Goal: Task Accomplishment & Management: Complete application form

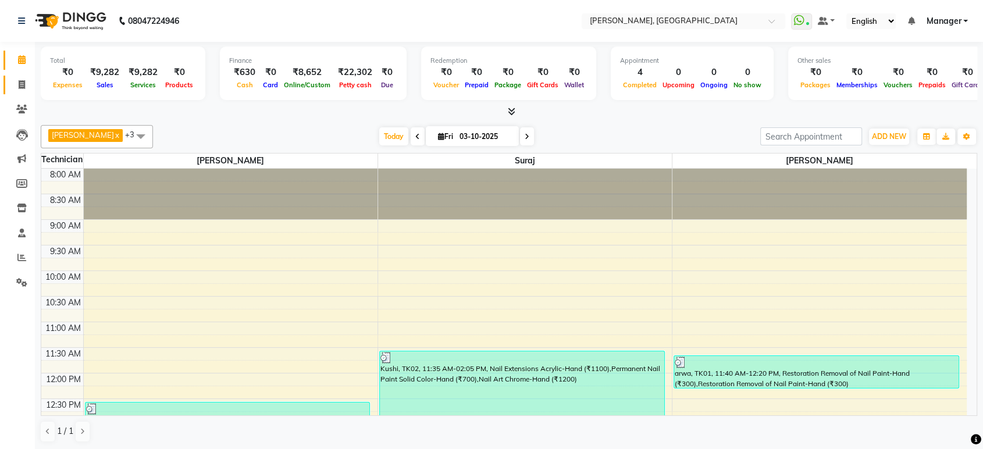
click at [15, 83] on span at bounding box center [22, 85] width 20 height 13
select select "service"
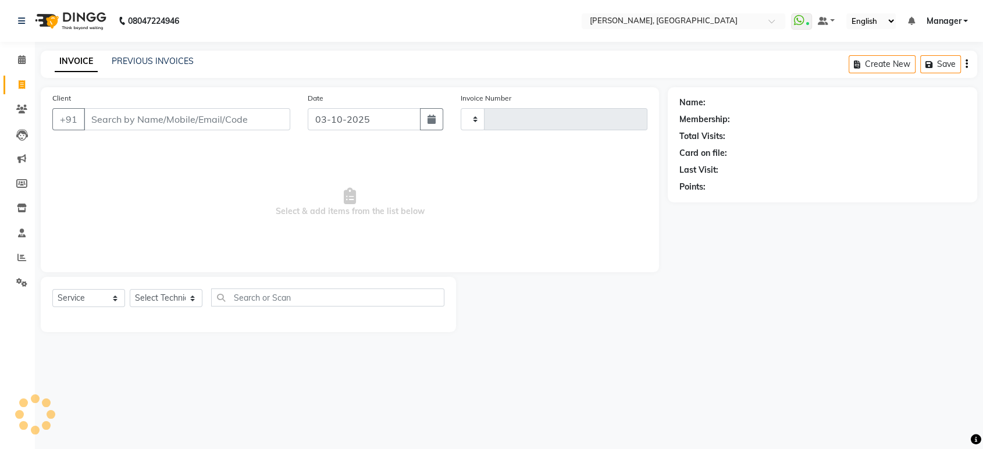
type input "1611"
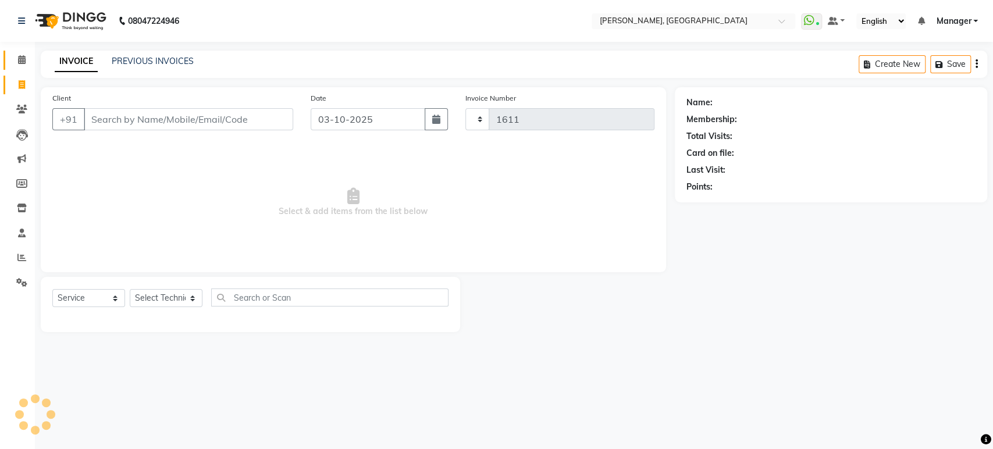
select select "4998"
click at [168, 294] on select "Select Technician" at bounding box center [166, 298] width 73 height 18
click at [130, 289] on select "Select Technician [PERSON_NAME] Manager [PERSON_NAME]" at bounding box center [166, 298] width 73 height 18
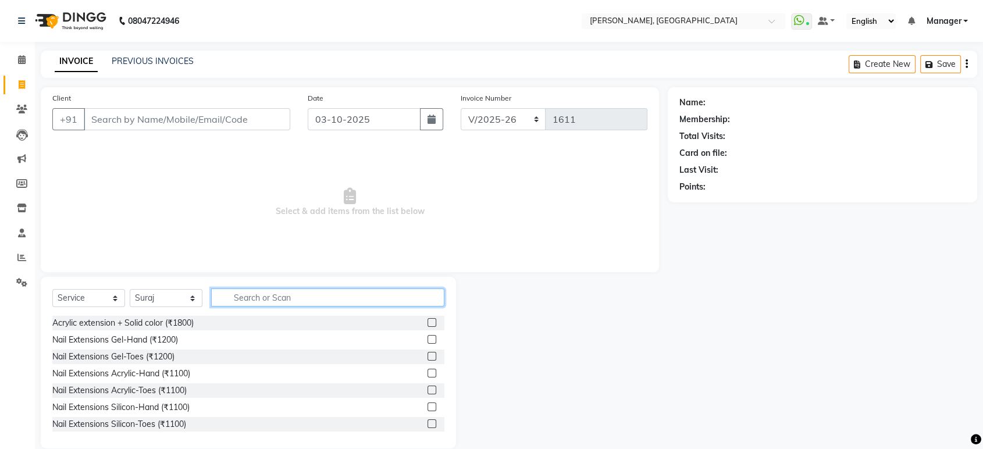
click at [238, 304] on input "text" at bounding box center [327, 298] width 233 height 18
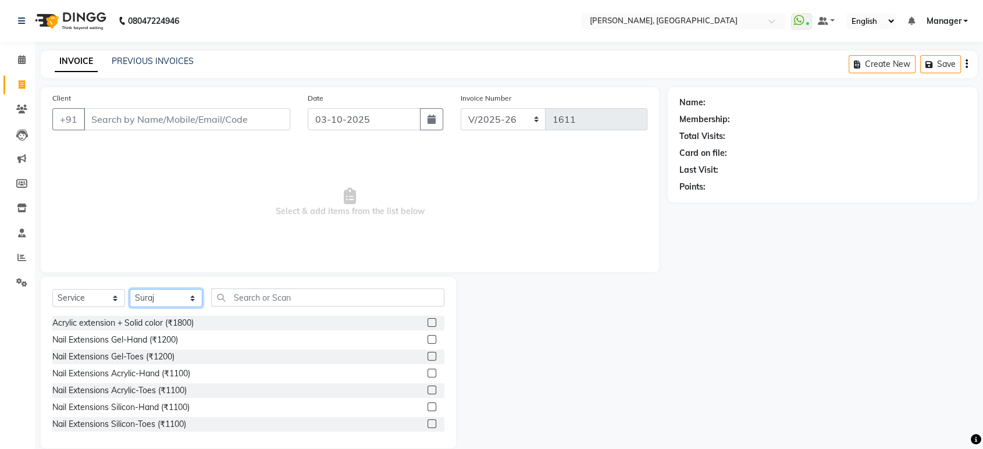
click at [166, 299] on select "Select Technician [PERSON_NAME] Manager [PERSON_NAME]" at bounding box center [166, 298] width 73 height 18
select select "31755"
click at [130, 289] on select "Select Technician [PERSON_NAME] Manager [PERSON_NAME]" at bounding box center [166, 298] width 73 height 18
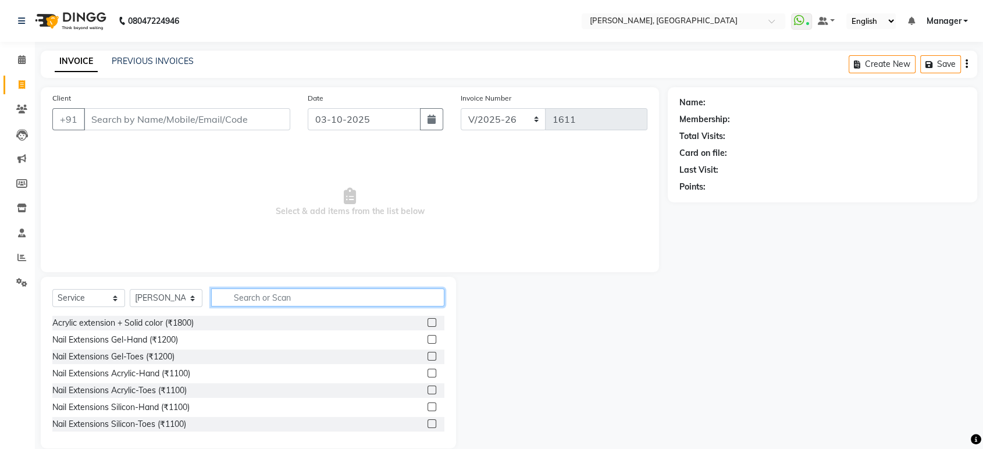
click at [251, 290] on input "text" at bounding box center [327, 298] width 233 height 18
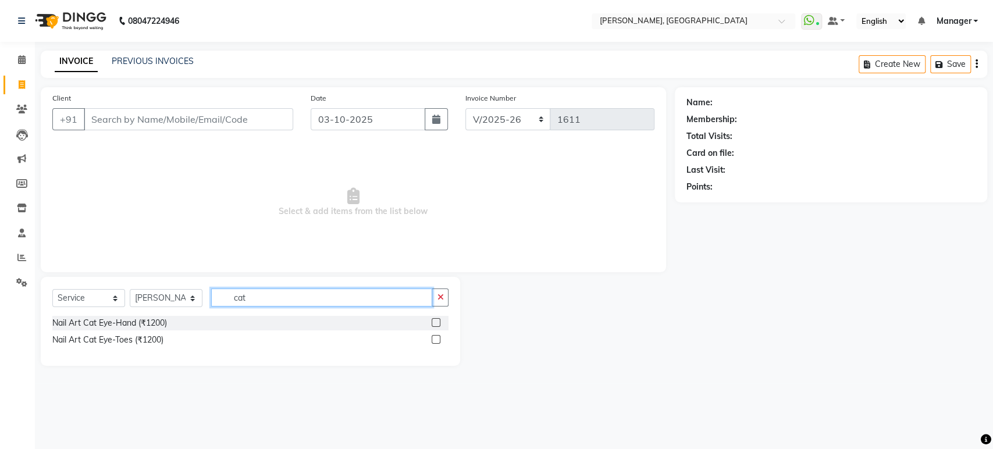
type input "cat"
click at [437, 324] on label at bounding box center [436, 322] width 9 height 9
click at [437, 324] on input "checkbox" at bounding box center [436, 323] width 8 height 8
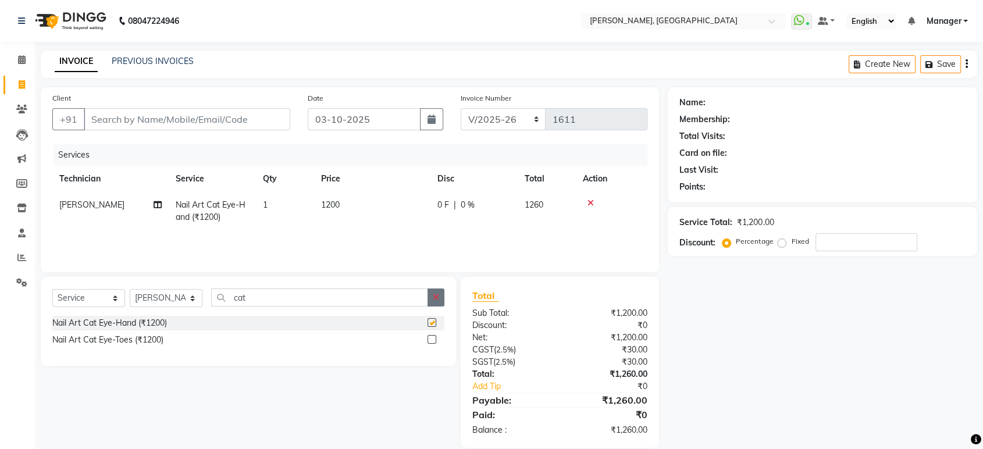
checkbox input "false"
click at [435, 300] on icon "button" at bounding box center [436, 297] width 6 height 8
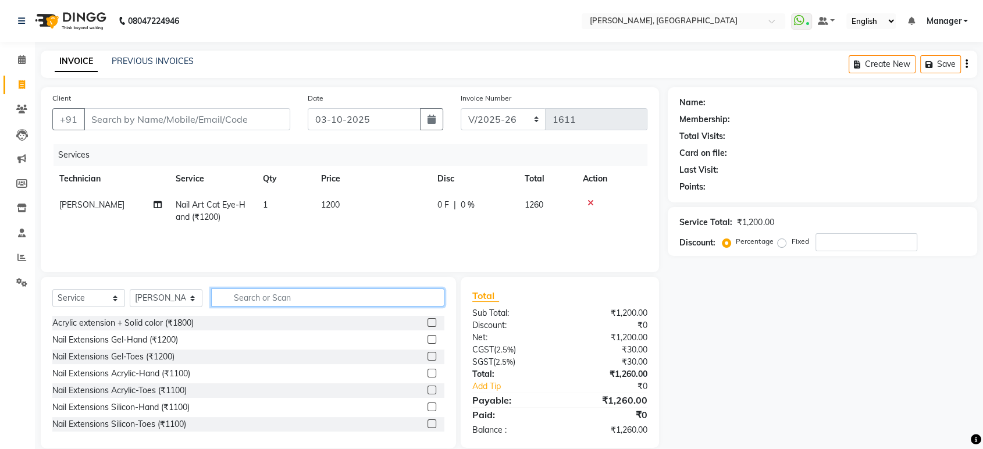
click at [314, 300] on input "text" at bounding box center [327, 298] width 233 height 18
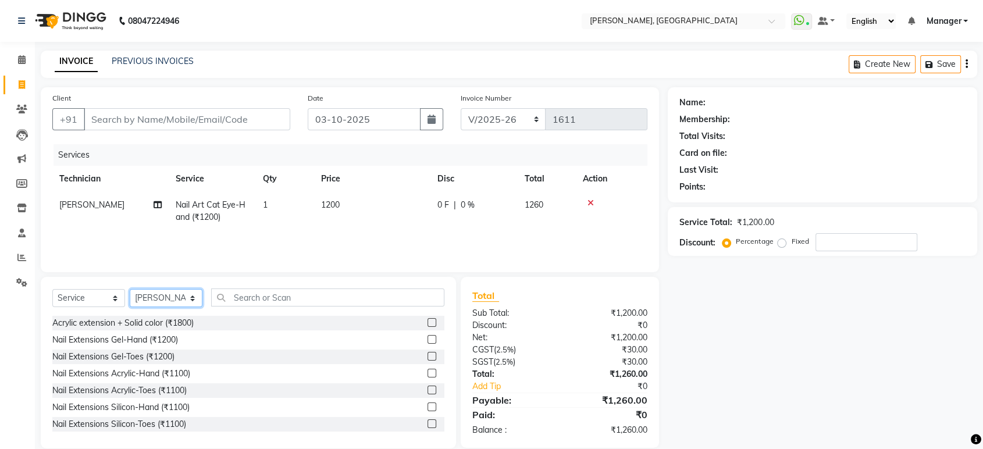
click at [172, 301] on select "Select Technician [PERSON_NAME] Manager [PERSON_NAME]" at bounding box center [166, 298] width 73 height 18
select select "77879"
click at [130, 289] on select "Select Technician [PERSON_NAME] Manager [PERSON_NAME]" at bounding box center [166, 298] width 73 height 18
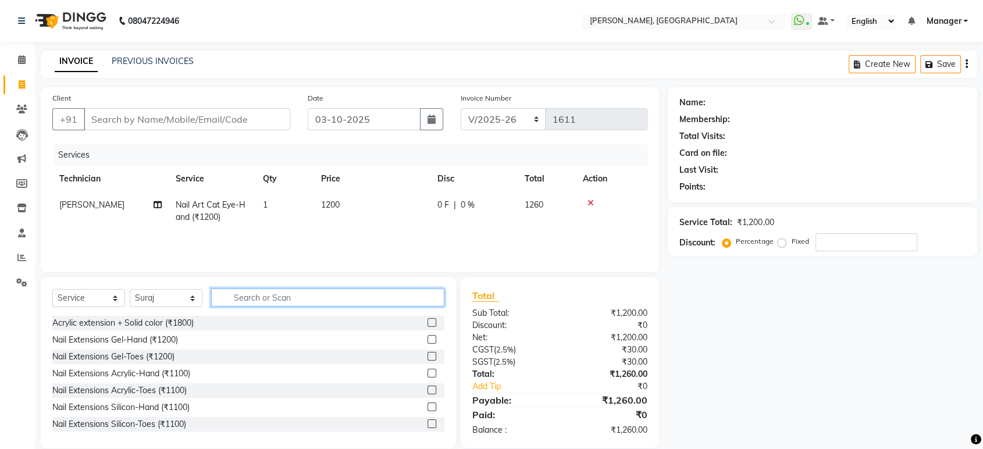
click at [240, 290] on input "text" at bounding box center [327, 298] width 233 height 18
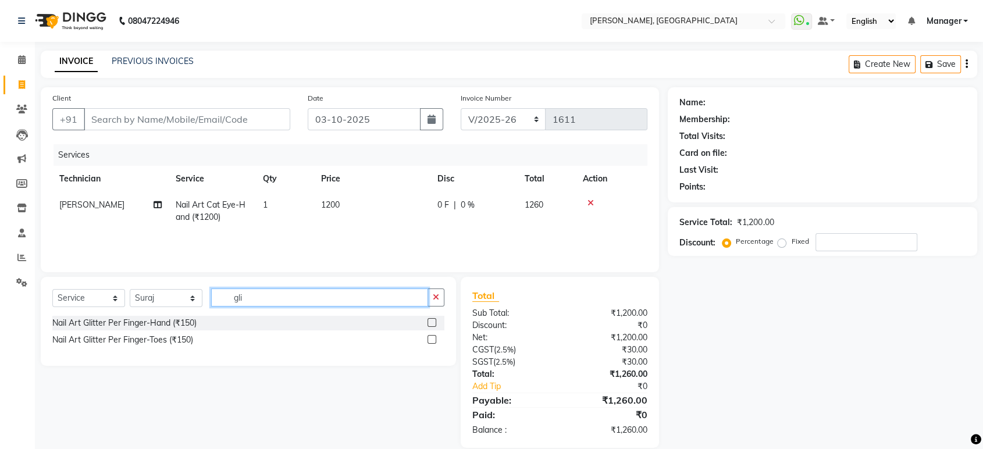
type input "gli"
click at [430, 322] on label at bounding box center [432, 322] width 9 height 9
click at [430, 322] on input "checkbox" at bounding box center [432, 323] width 8 height 8
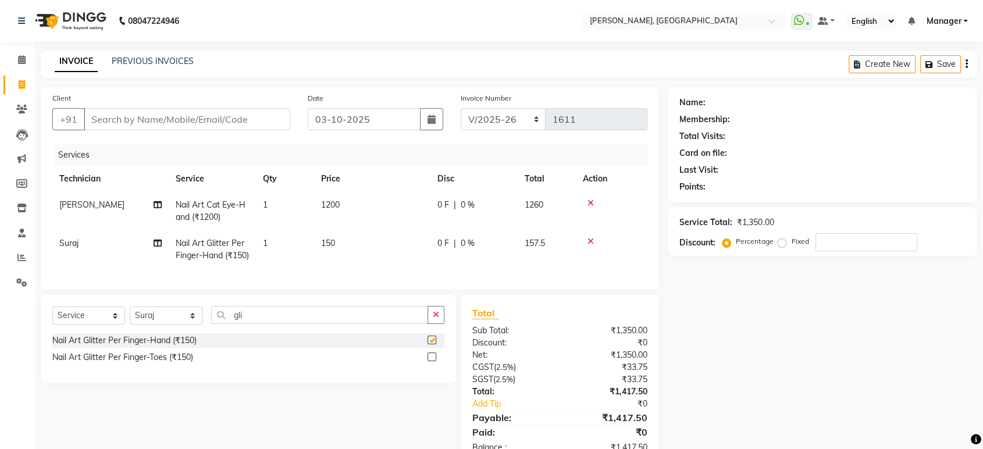
checkbox input "false"
click at [438, 319] on icon "button" at bounding box center [436, 315] width 6 height 8
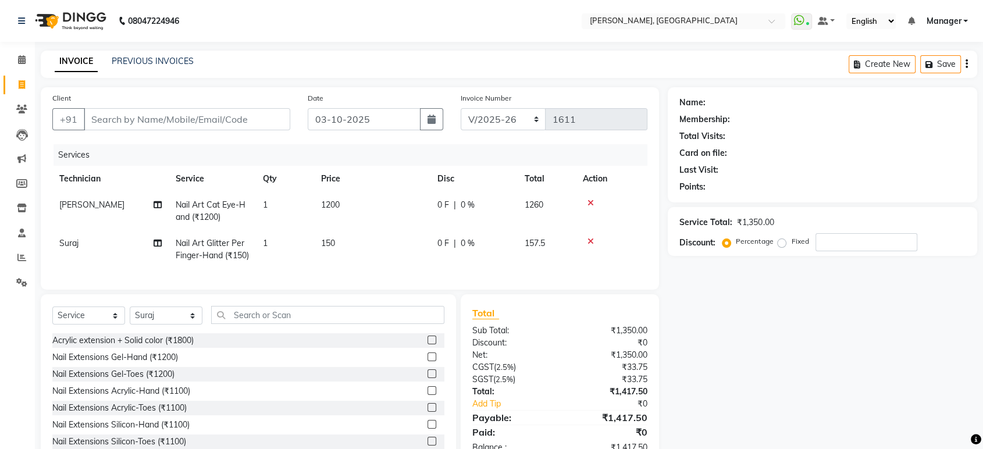
click at [339, 240] on td "150" at bounding box center [372, 249] width 116 height 38
select select "77879"
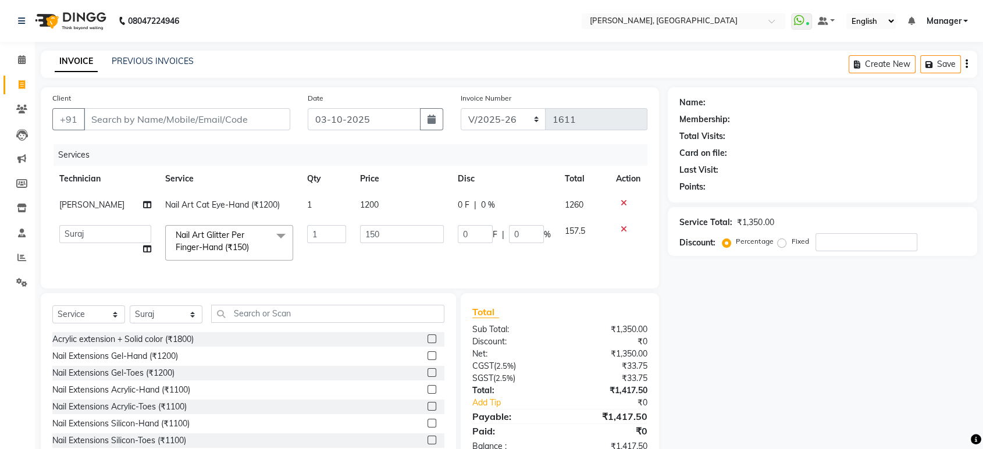
click at [339, 240] on input "1" at bounding box center [326, 234] width 39 height 18
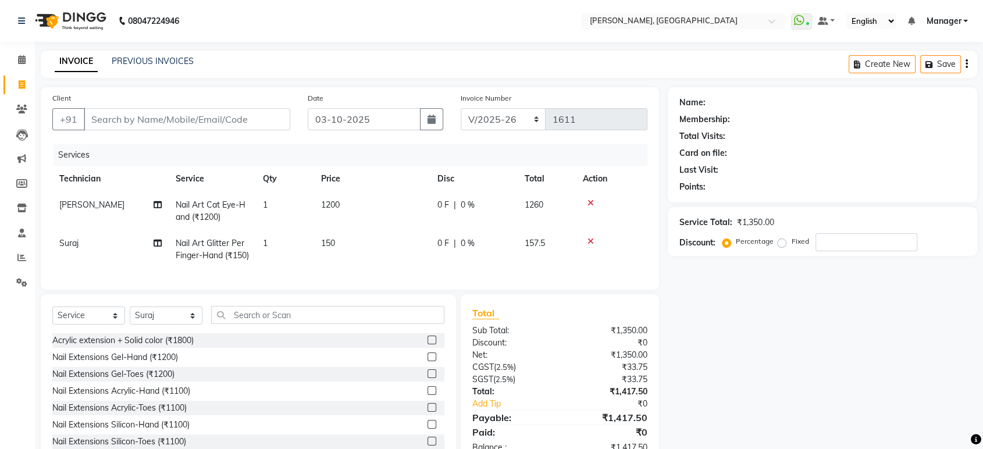
click at [340, 247] on td "150" at bounding box center [372, 249] width 116 height 38
select select "77879"
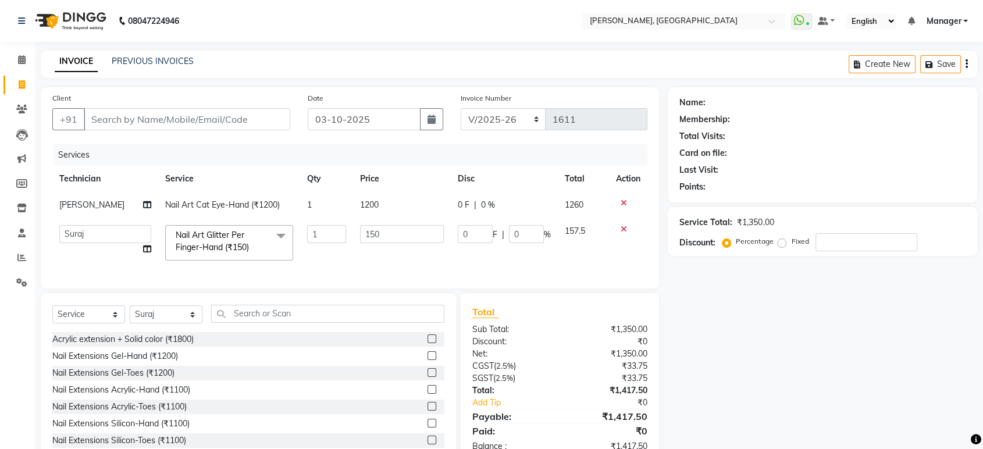
click at [340, 247] on td "1" at bounding box center [326, 242] width 53 height 49
click at [390, 242] on input "150" at bounding box center [401, 234] width 83 height 18
type input "1500"
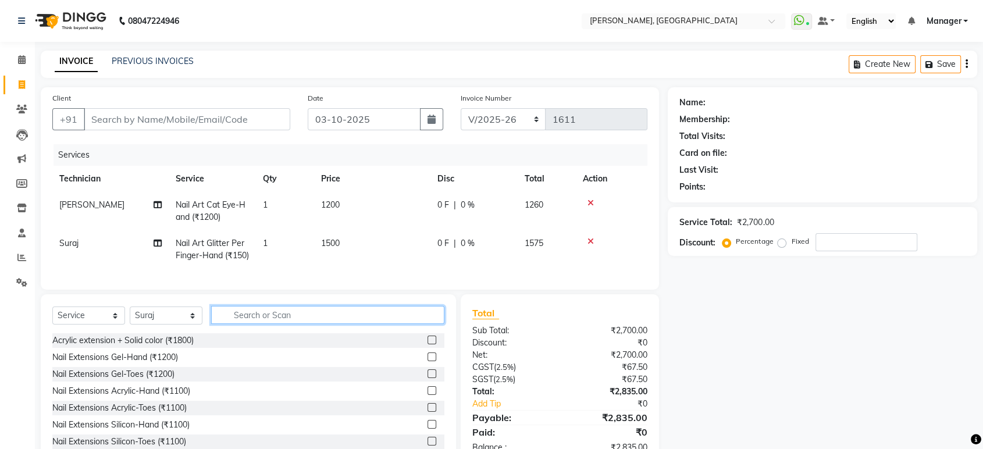
click at [356, 324] on input "text" at bounding box center [327, 315] width 233 height 18
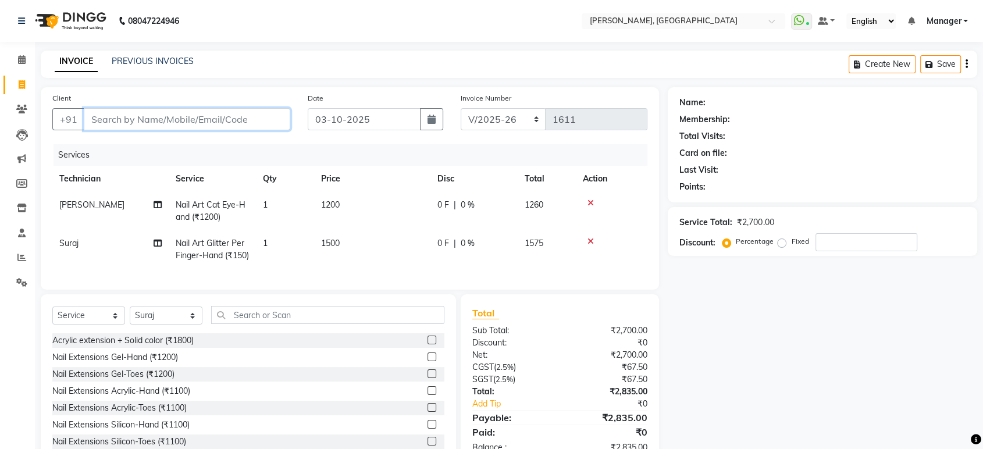
click at [171, 115] on input "Client" at bounding box center [187, 119] width 207 height 22
type input "8"
type input "0"
type input "8074069867"
click at [268, 120] on span "Add Client" at bounding box center [260, 119] width 46 height 12
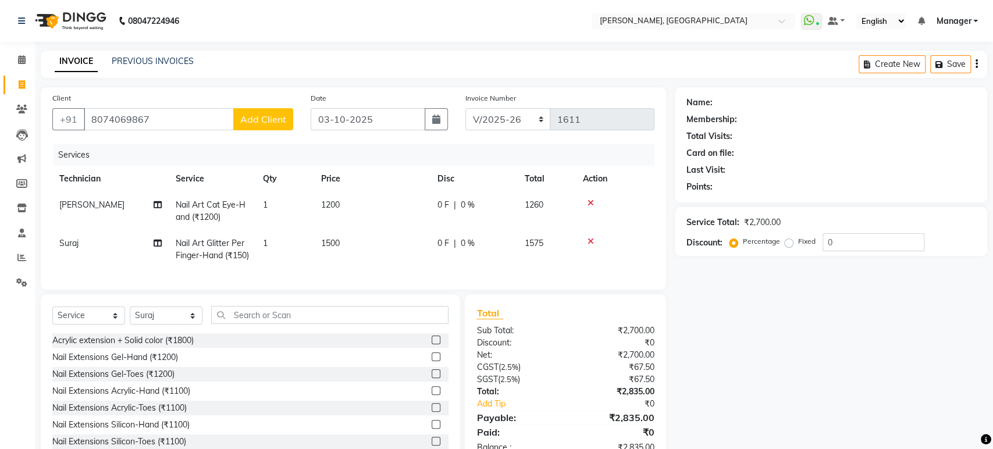
select select "21"
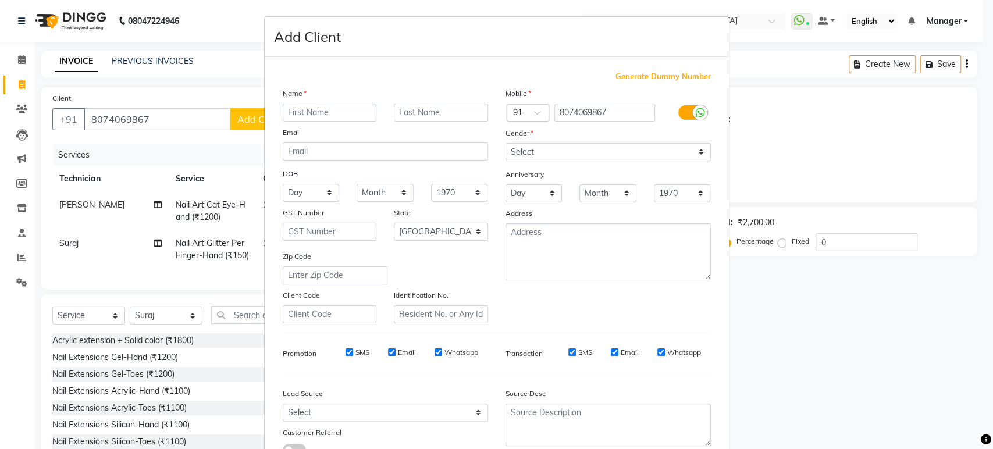
click at [296, 113] on input "text" at bounding box center [330, 113] width 94 height 18
type input "[PERSON_NAME]"
click at [578, 154] on select "Select [DEMOGRAPHIC_DATA] [DEMOGRAPHIC_DATA] Other Prefer Not To Say" at bounding box center [608, 152] width 205 height 18
select select "[DEMOGRAPHIC_DATA]"
click at [506, 143] on select "Select [DEMOGRAPHIC_DATA] [DEMOGRAPHIC_DATA] Other Prefer Not To Say" at bounding box center [608, 152] width 205 height 18
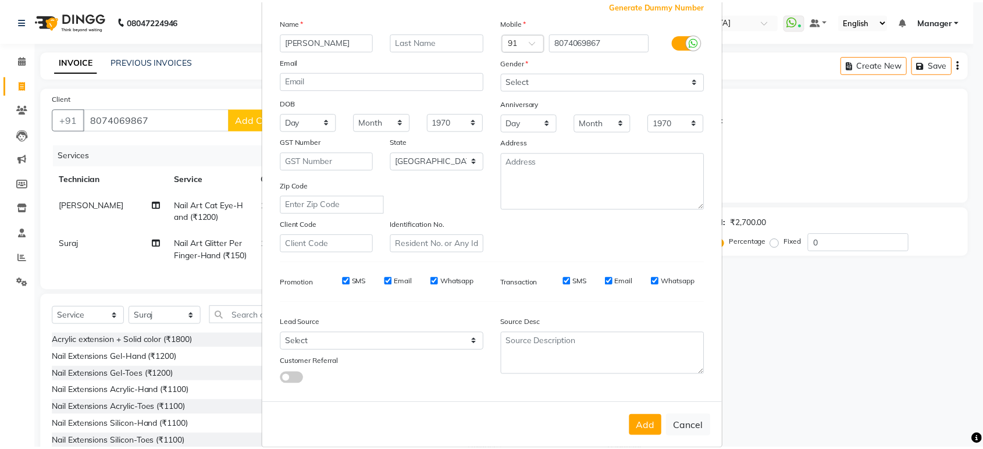
scroll to position [85, 0]
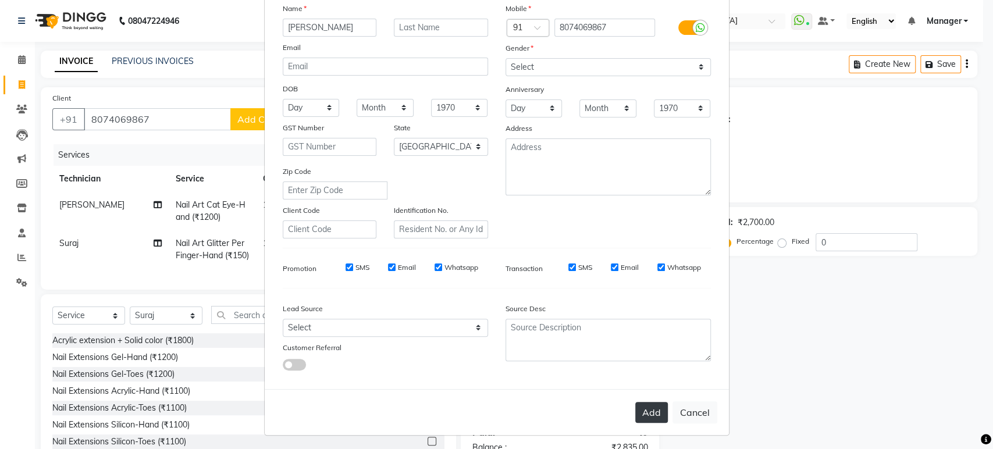
click at [655, 409] on button "Add" at bounding box center [651, 412] width 33 height 21
type input "80******67"
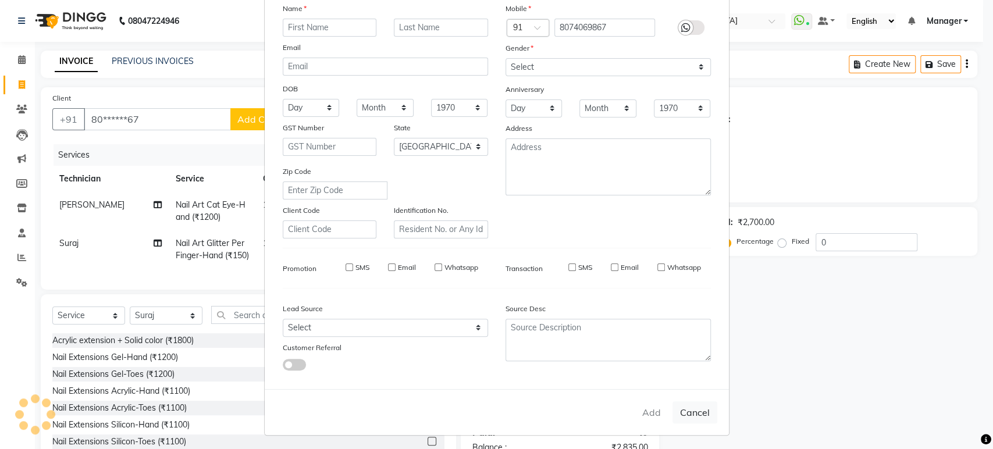
select select
select select "null"
select select
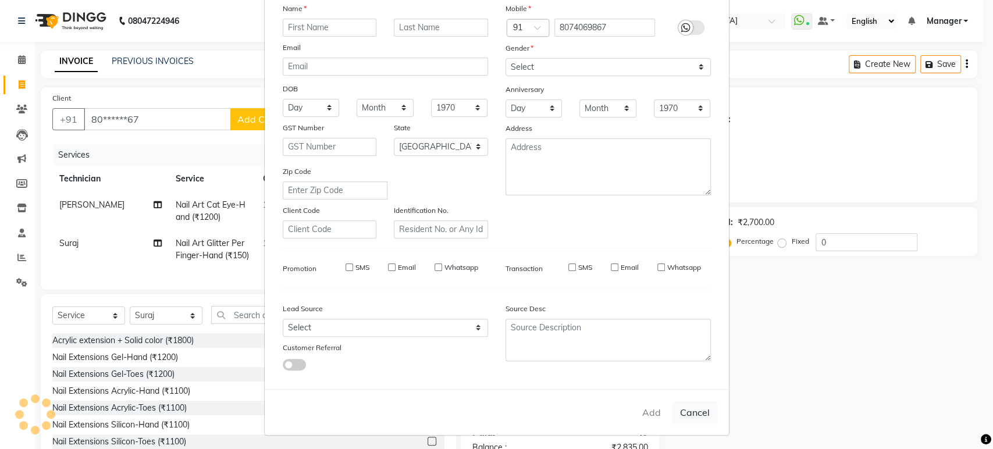
select select
checkbox input "false"
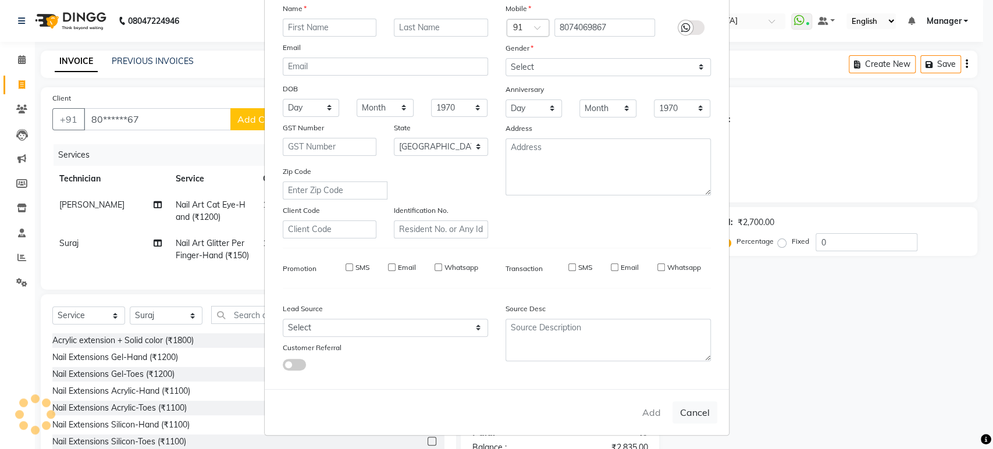
checkbox input "false"
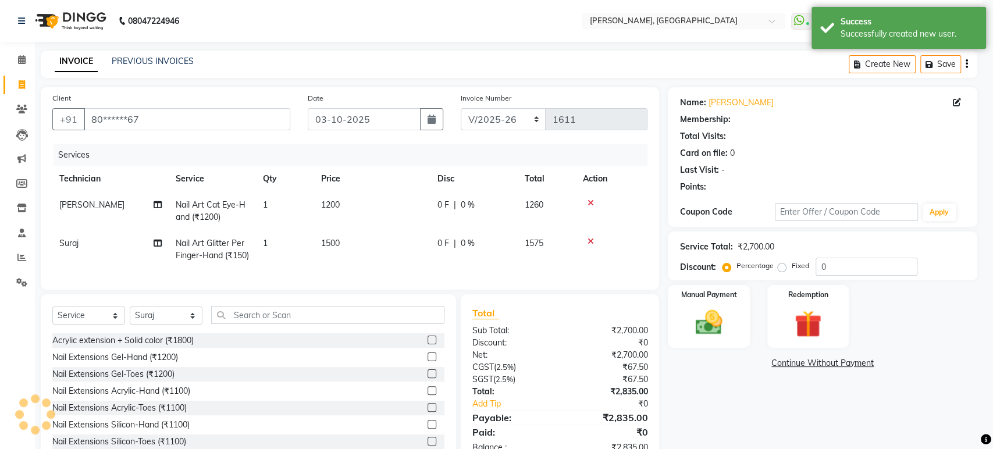
select select "1: Object"
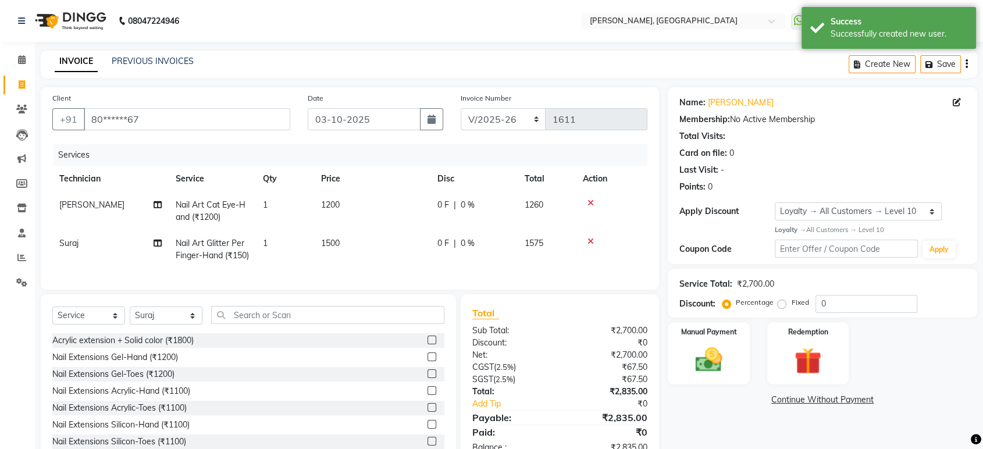
scroll to position [56, 0]
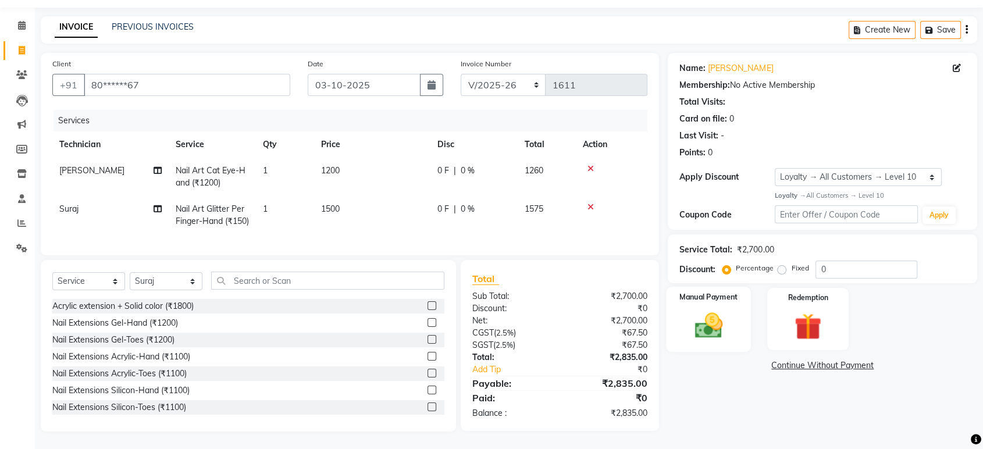
click at [713, 310] on img at bounding box center [708, 326] width 45 height 33
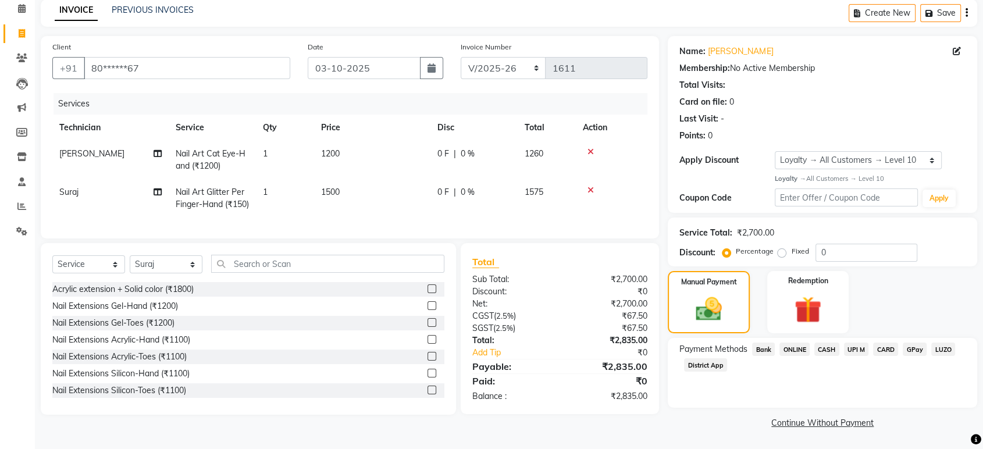
click at [784, 346] on span "ONLINE" at bounding box center [795, 349] width 30 height 13
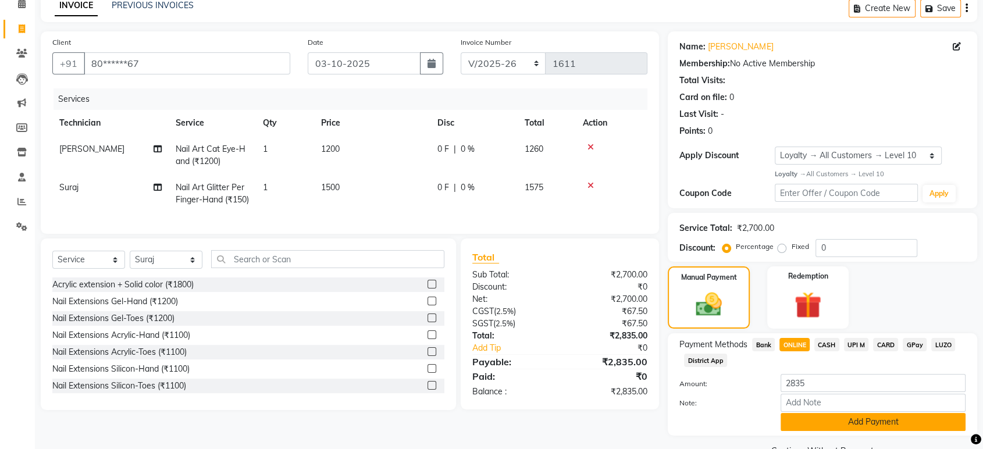
click at [831, 425] on button "Add Payment" at bounding box center [873, 422] width 185 height 18
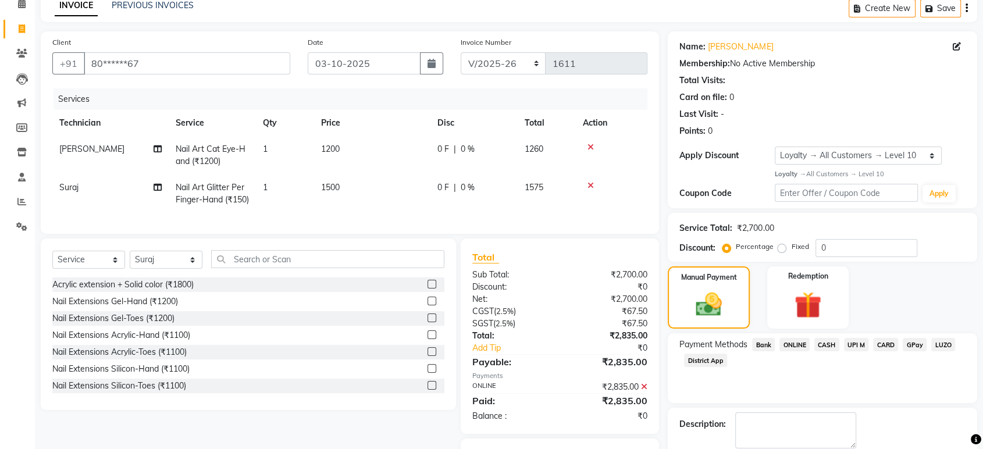
click at [796, 343] on span "ONLINE" at bounding box center [795, 344] width 30 height 13
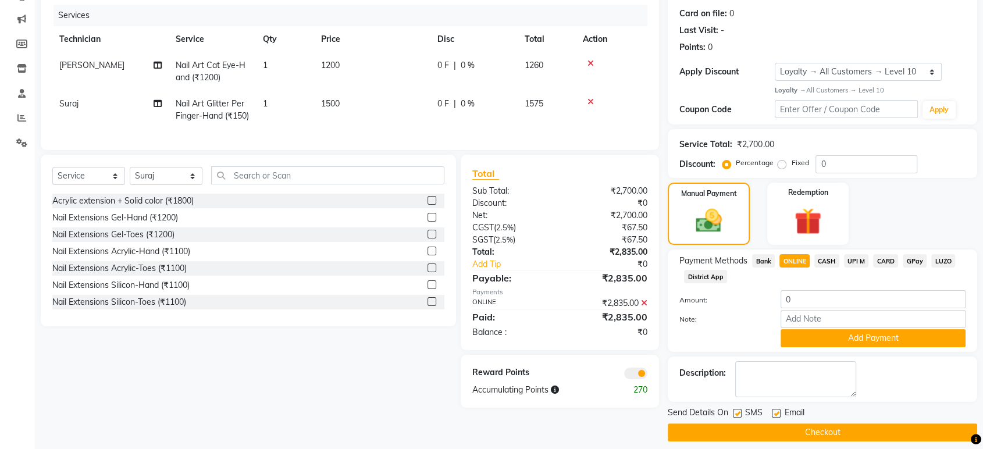
scroll to position [141, 0]
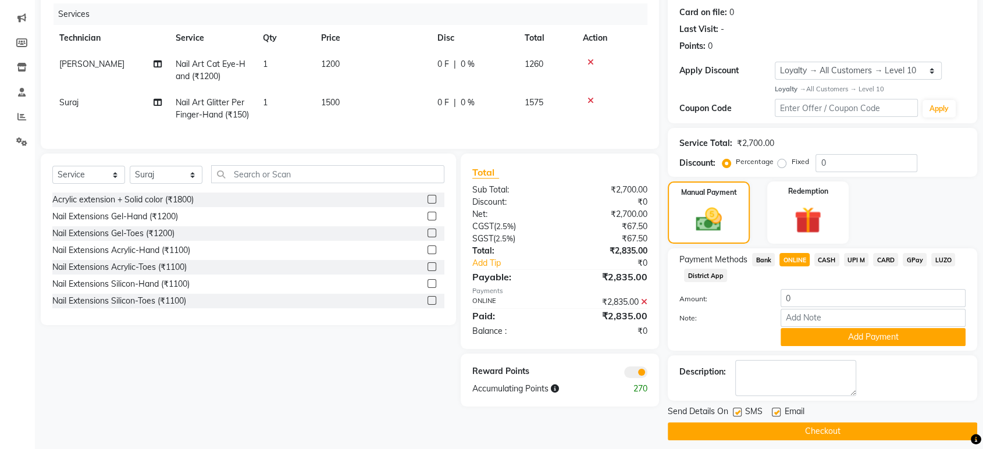
click at [645, 306] on icon at bounding box center [644, 302] width 6 height 8
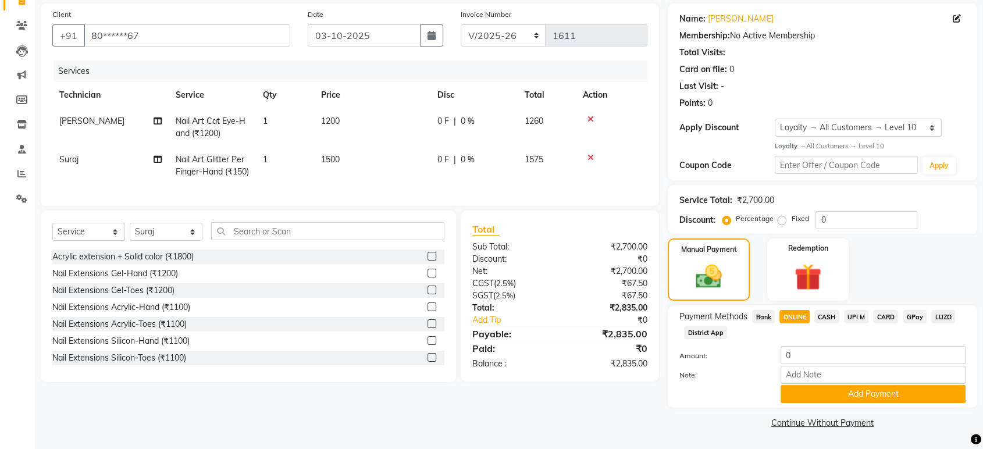
scroll to position [83, 0]
click at [826, 315] on span "CASH" at bounding box center [827, 317] width 25 height 13
type input "2835"
click at [795, 317] on span "ONLINE" at bounding box center [795, 317] width 30 height 13
click at [843, 394] on button "Add Payment" at bounding box center [873, 395] width 185 height 18
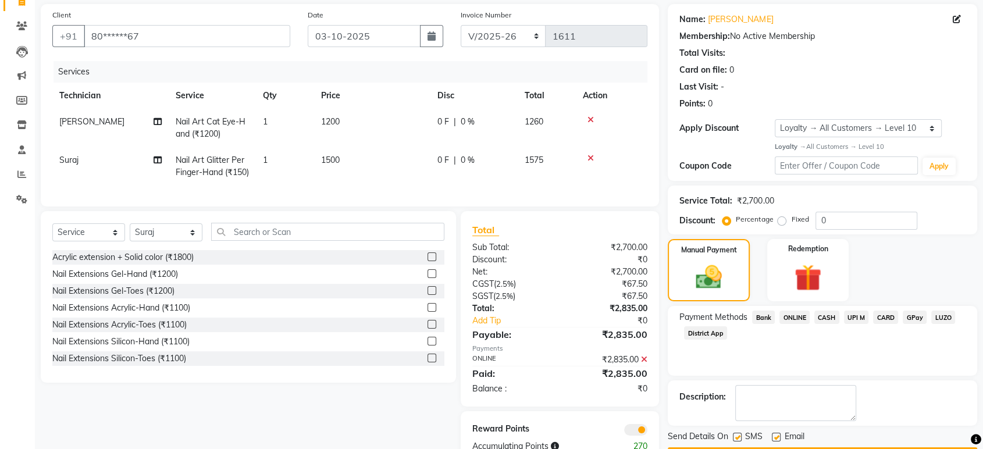
scroll to position [137, 0]
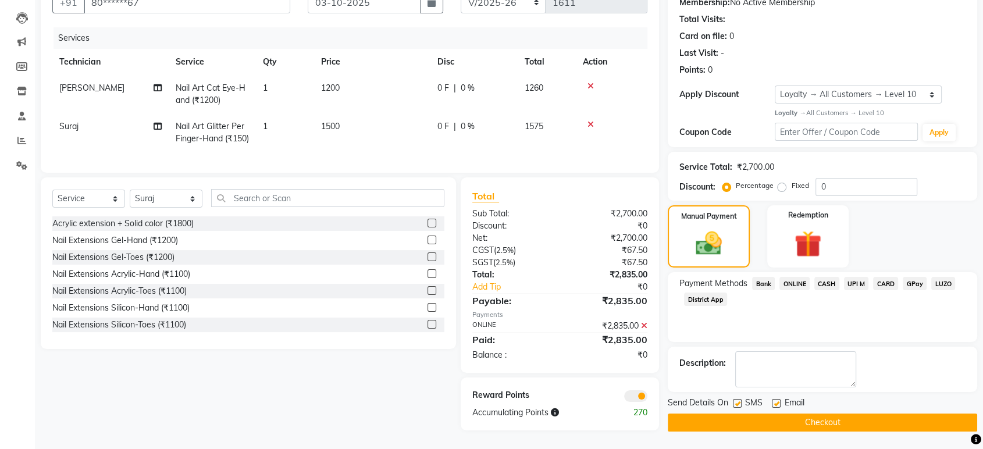
click at [829, 414] on button "Checkout" at bounding box center [823, 423] width 310 height 18
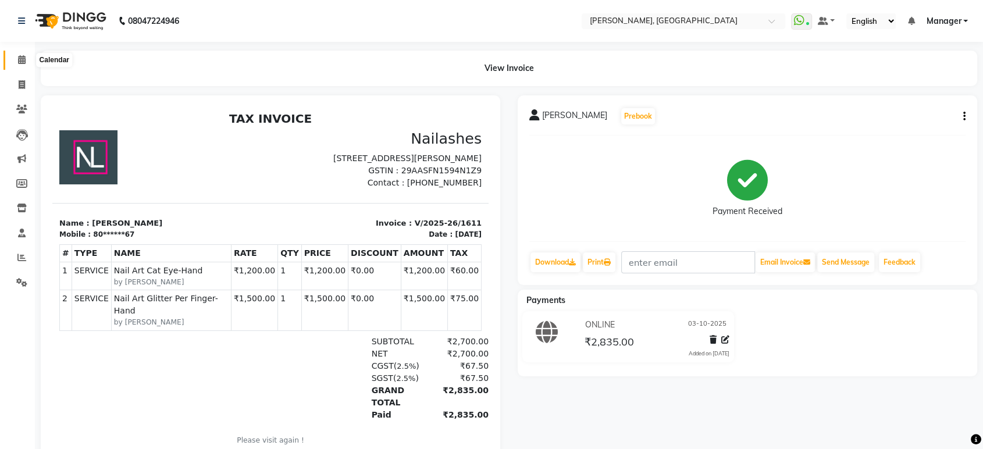
click at [17, 61] on span at bounding box center [22, 60] width 20 height 13
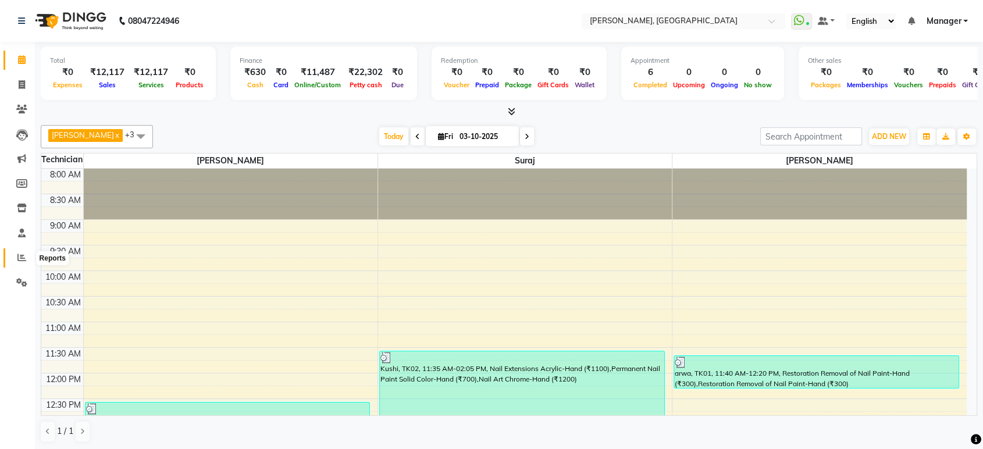
click at [16, 259] on span at bounding box center [22, 257] width 20 height 13
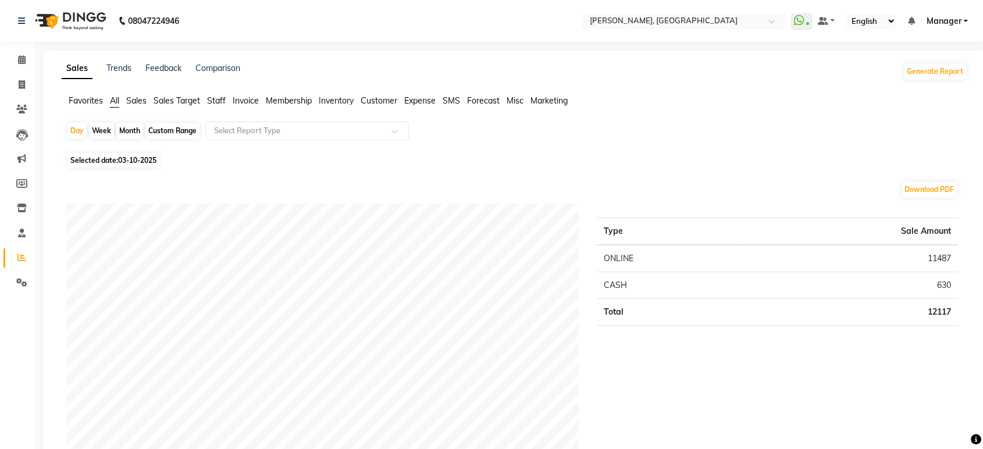
click at [221, 102] on span "Staff" at bounding box center [216, 100] width 19 height 10
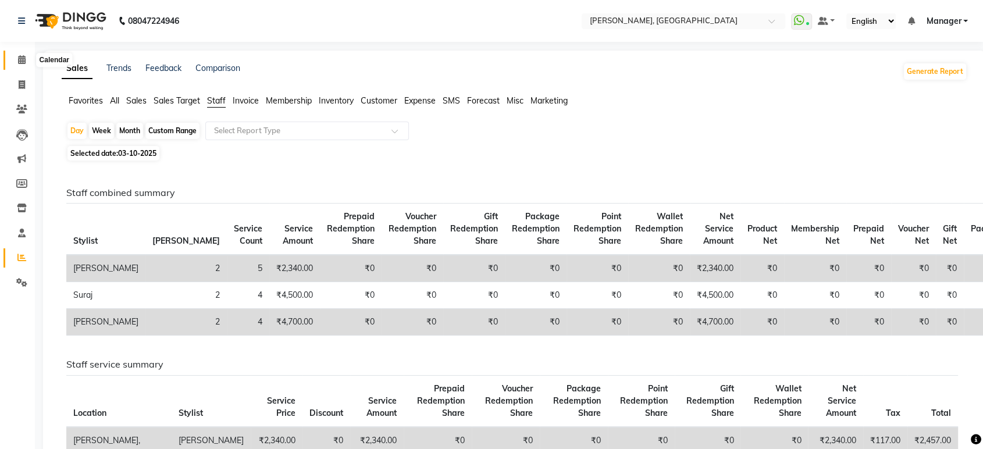
click at [21, 59] on icon at bounding box center [22, 59] width 8 height 9
